Goal: Answer question/provide support: Share knowledge or assist other users

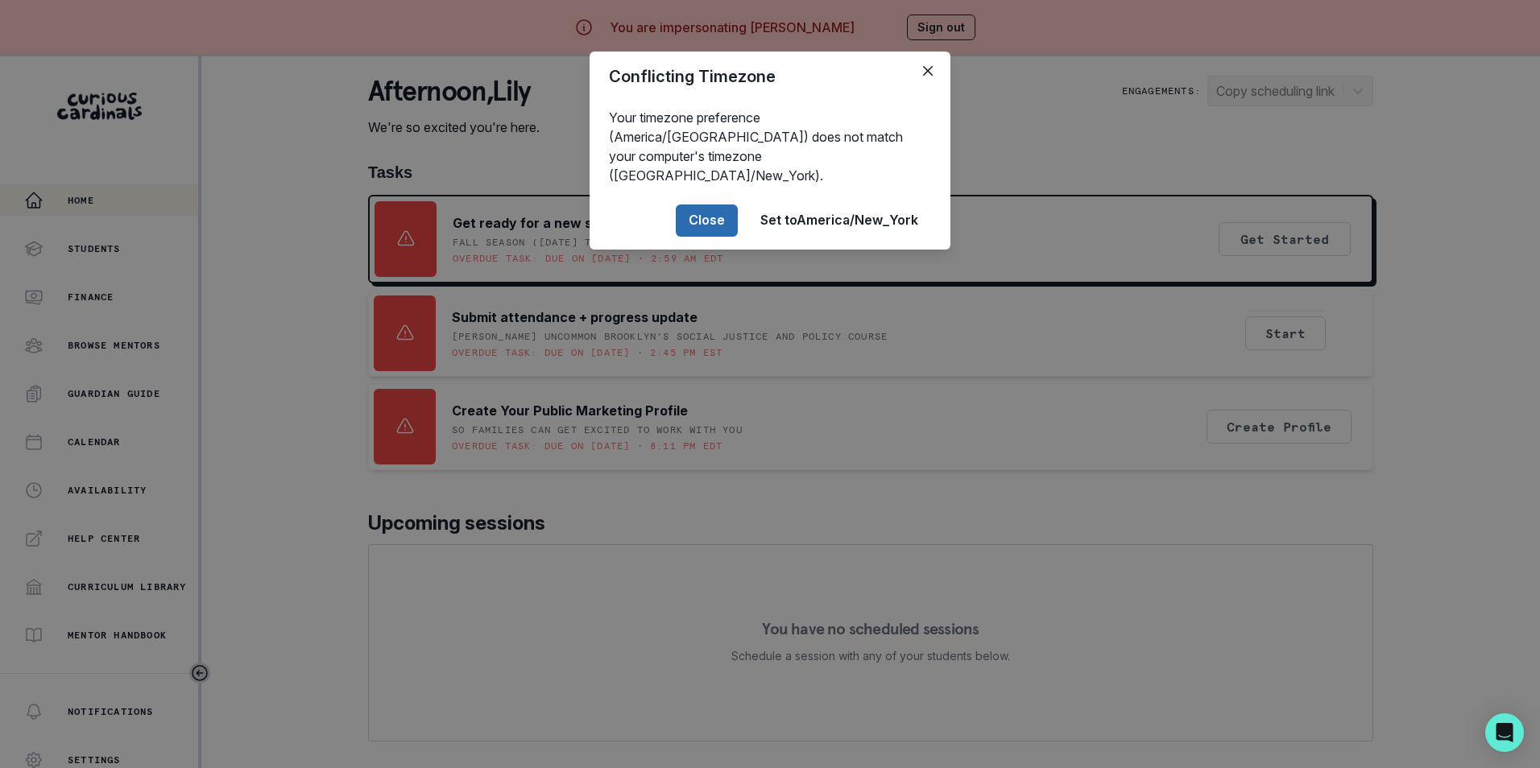
click at [721, 205] on button "Close" at bounding box center [707, 221] width 62 height 32
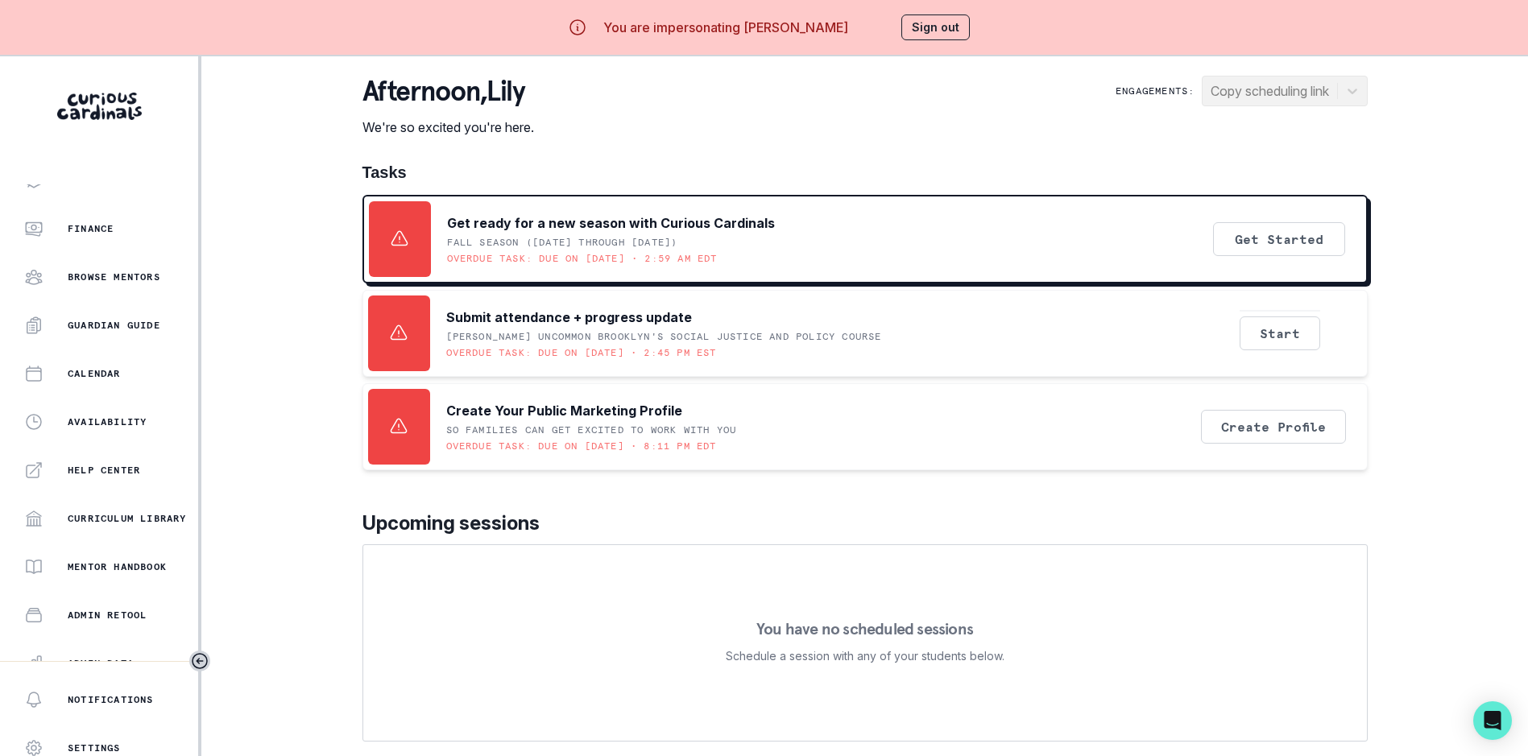
scroll to position [220, 0]
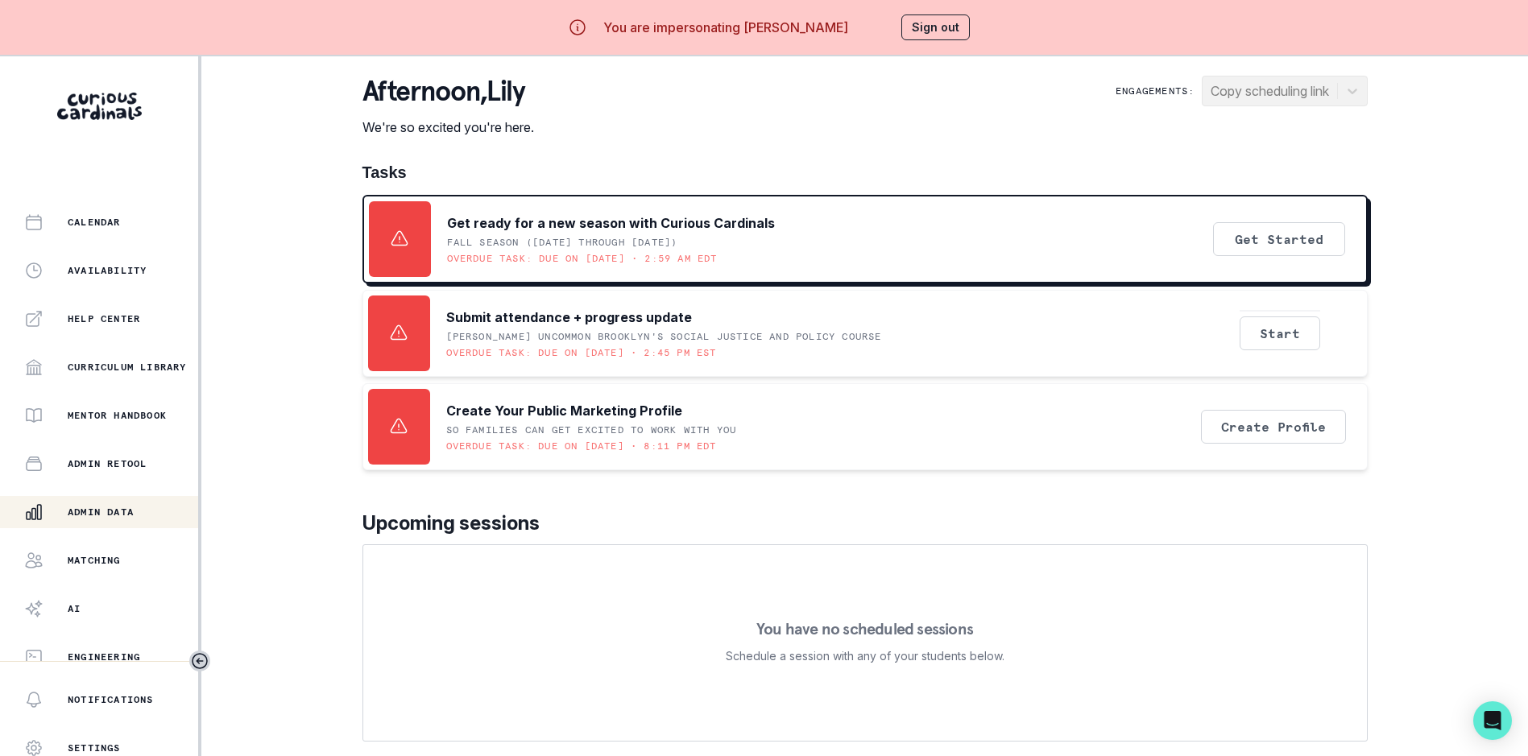
click at [117, 509] on p "Admin Data" at bounding box center [101, 512] width 66 height 13
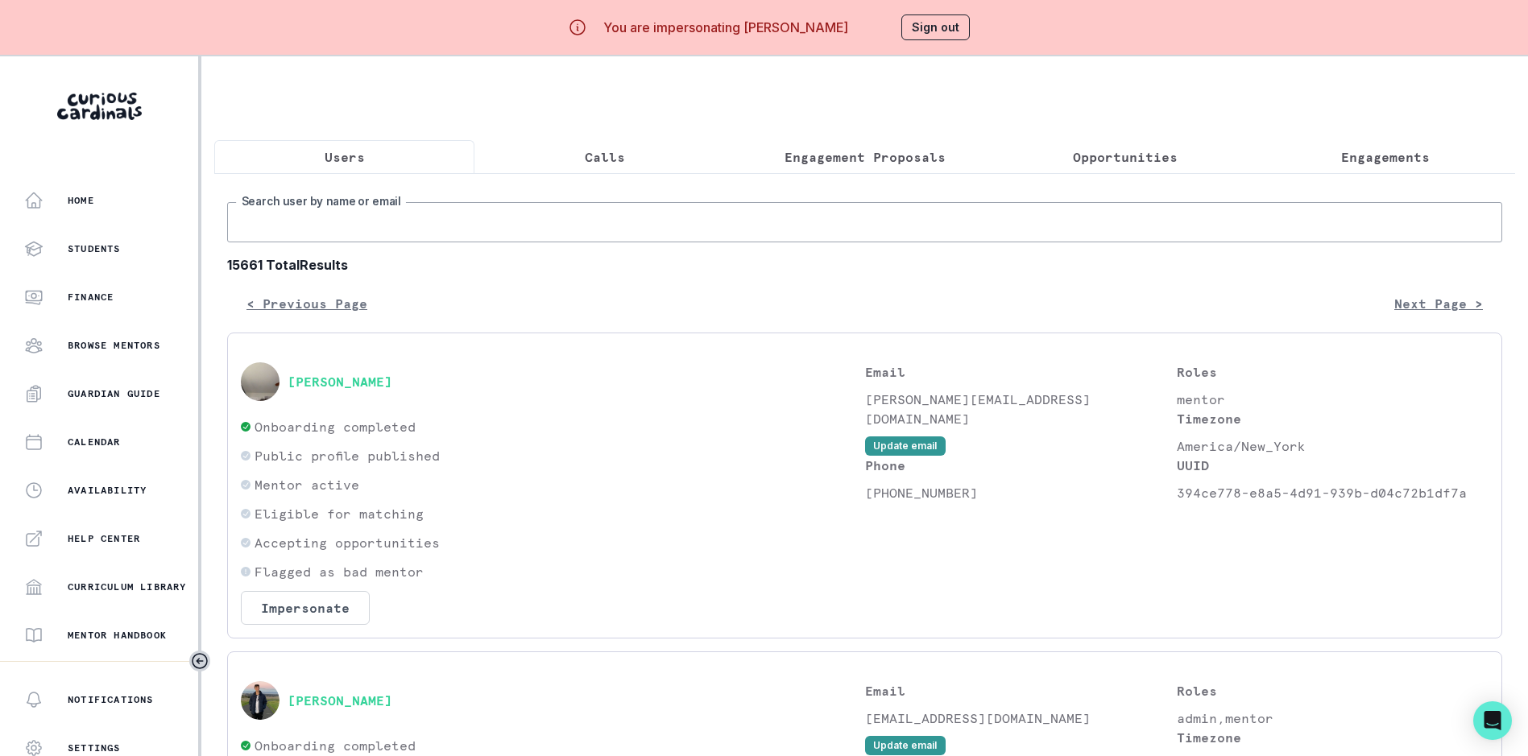
click at [427, 242] on input "Search user by name or email" at bounding box center [864, 222] width 1275 height 40
type input "[EMAIL_ADDRESS][DOMAIN_NAME]"
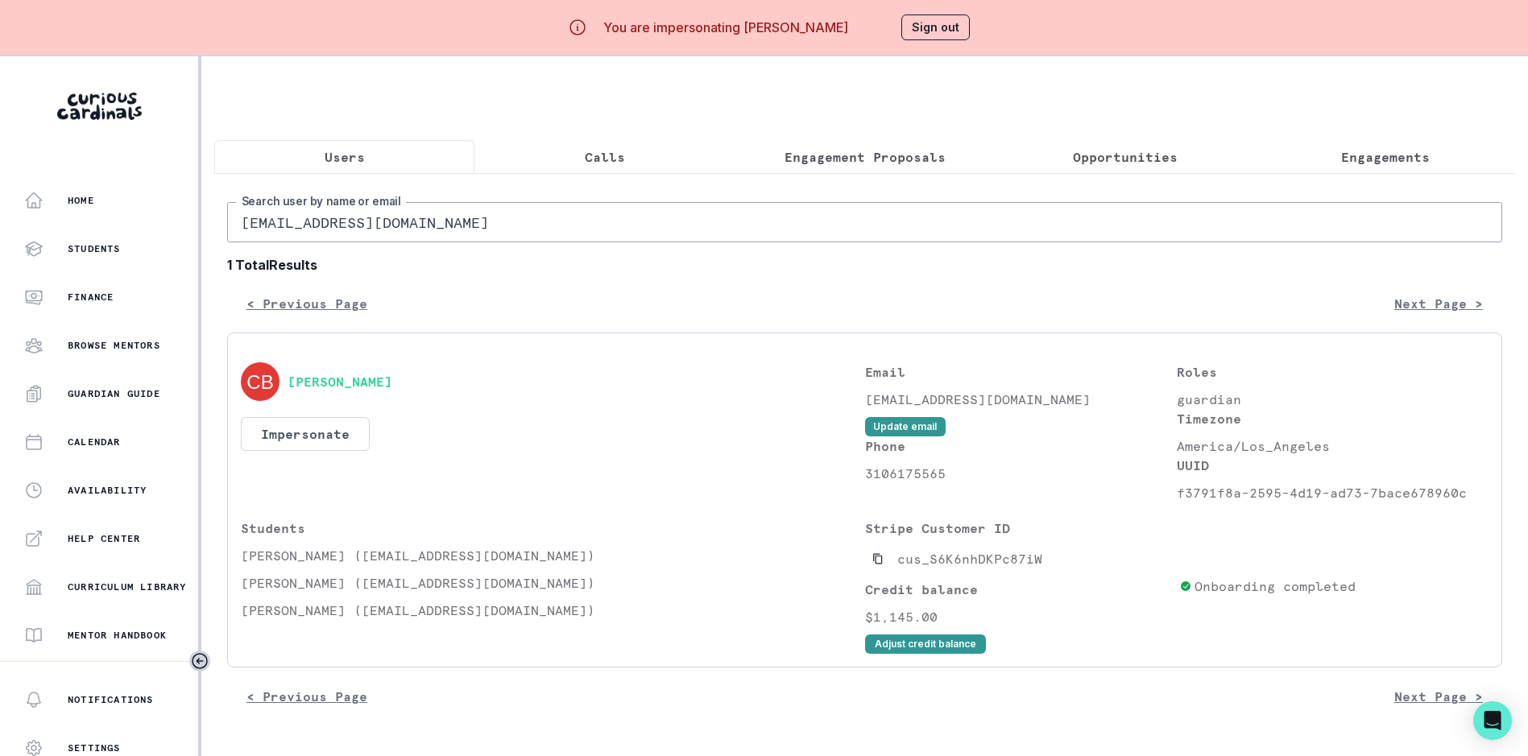
click at [896, 296] on div "[EMAIL_ADDRESS][DOMAIN_NAME] Search user by name or email 1 Total Results < Pre…" at bounding box center [864, 457] width 1275 height 511
click at [326, 434] on button "Impersonate" at bounding box center [305, 434] width 129 height 34
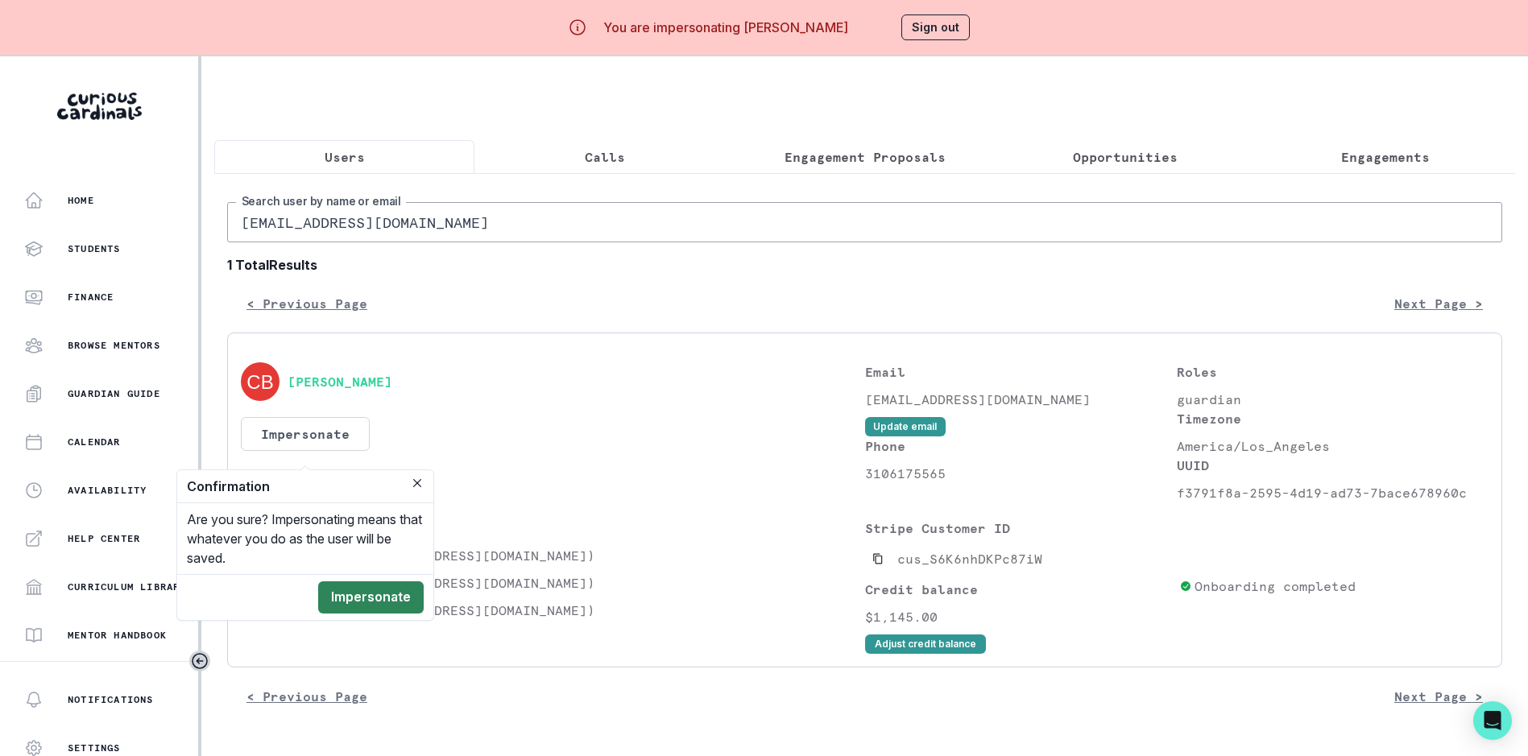
click at [380, 599] on button "Impersonate" at bounding box center [370, 597] width 105 height 32
